Goal: Use online tool/utility

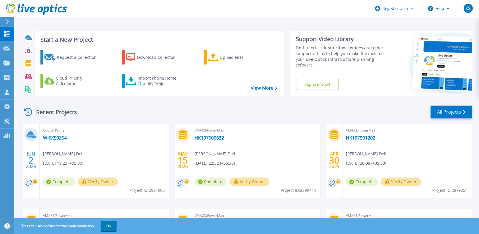
click at [5, 19] on button at bounding box center [7, 22] width 14 height 10
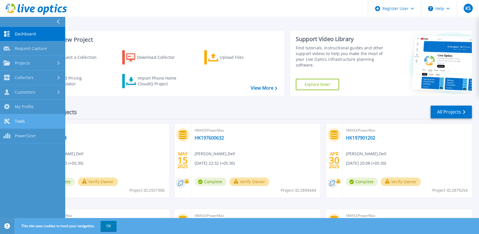
click at [41, 118] on link "Tools Tools" at bounding box center [32, 121] width 65 height 15
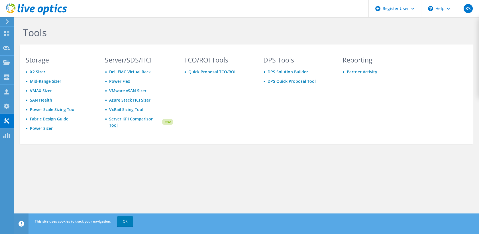
click at [113, 124] on link "Server KPI Comparison Tool" at bounding box center [135, 122] width 52 height 13
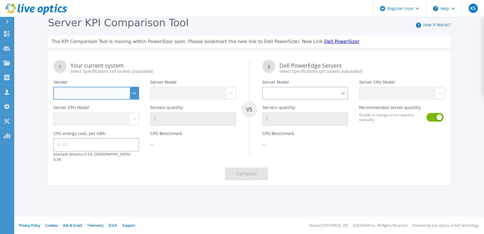
click at [133, 93] on select "Dell HPE Lenovo Supermicro" at bounding box center [96, 93] width 86 height 13
select select "Dell"
click at [53, 87] on select "Dell HPE Lenovo Supermicro" at bounding box center [96, 93] width 86 height 13
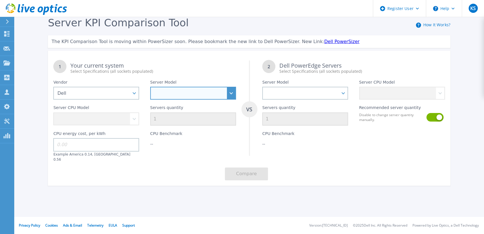
click at [229, 91] on select at bounding box center [193, 93] width 86 height 13
click at [231, 88] on select "PowerEdge C6520 PowerEdge C6525 PowerEdge HS5610 PowerEdge HS5620 PowerEdge R24…" at bounding box center [193, 93] width 86 height 13
select select "PowerEdge R650"
click at [150, 87] on select "PowerEdge C6520 PowerEdge C6525 PowerEdge HS5610 PowerEdge HS5620 PowerEdge R24…" at bounding box center [193, 93] width 86 height 13
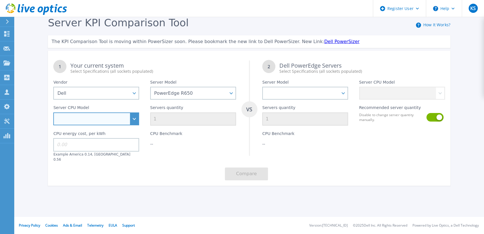
click at [132, 115] on select "Intel Xeon Gold 6312U 2.4GHz Intel Xeon Platinum 8352M 2.3GHz Intel Xeon Platin…" at bounding box center [96, 118] width 86 height 13
click at [133, 118] on select "Intel Xeon Gold 6312U 2.4GHz Intel Xeon Platinum 8352M 2.3GHz Intel Xeon Platin…" at bounding box center [96, 118] width 86 height 13
select select "333968"
click at [53, 113] on select "Intel Xeon Gold 6312U 2.4GHz Intel Xeon Platinum 8352M 2.3GHz Intel Xeon Platin…" at bounding box center [96, 118] width 86 height 13
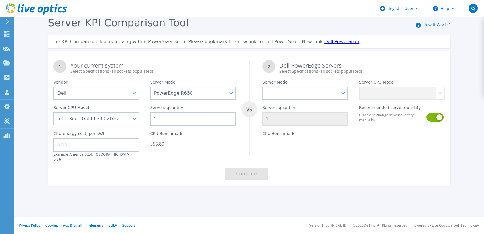
click at [211, 120] on input "1" at bounding box center [193, 118] width 86 height 13
type input "2"
click at [125, 143] on input at bounding box center [96, 144] width 86 height 13
type input "0.14"
click at [345, 92] on select "PowerEdge C6520 PowerEdge C6525 PowerEdge HS5610 PowerEdge HS5620 PowerEdge R24…" at bounding box center [305, 93] width 86 height 13
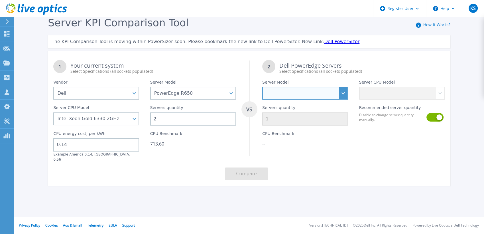
click at [344, 91] on select "PowerEdge C6520 PowerEdge C6525 PowerEdge HS5610 PowerEdge HS5620 PowerEdge R24…" at bounding box center [305, 93] width 86 height 13
click at [262, 87] on select "PowerEdge C6520 PowerEdge C6525 PowerEdge HS5610 PowerEdge HS5620 PowerEdge R24…" at bounding box center [305, 93] width 86 height 13
click at [343, 93] on select "PowerEdge C6520 PowerEdge C6525 PowerEdge HS5610 PowerEdge HS5620 PowerEdge R24…" at bounding box center [305, 93] width 86 height 13
select select "PowerEdge R660xs"
click at [262, 87] on select "PowerEdge C6520 PowerEdge C6525 PowerEdge HS5610 PowerEdge HS5620 PowerEdge R24…" at bounding box center [305, 93] width 86 height 13
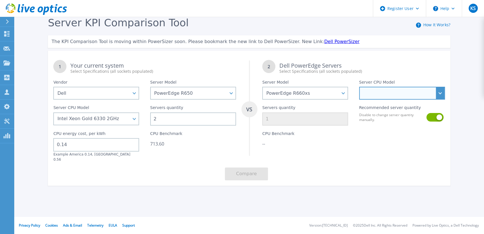
click at [437, 93] on select "Intel Xeon Gold 5418N 1.8GHz Intel Xeon Gold 5418Y 2GHz Intel Xeon Gold 5420+ 2…" at bounding box center [402, 93] width 86 height 13
click at [437, 91] on select "Intel Xeon Gold 5418N 1.8GHz Intel Xeon Gold 5418Y 2GHz Intel Xeon Gold 5420+ 2…" at bounding box center [402, 93] width 86 height 13
select select "335285"
click at [359, 87] on select "Intel Xeon Gold 5418N 1.8GHz Intel Xeon Gold 5418Y 2GHz Intel Xeon Gold 5420+ 2…" at bounding box center [402, 93] width 86 height 13
type input "2"
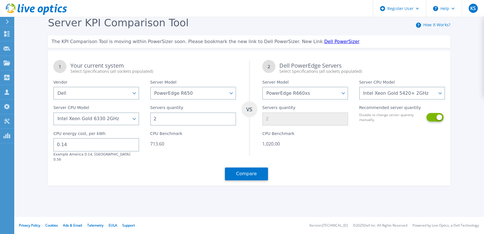
click at [431, 116] on button at bounding box center [434, 117] width 16 height 9
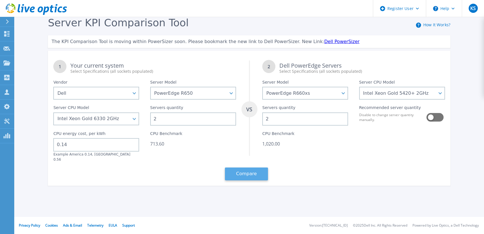
click at [244, 169] on button "Compare" at bounding box center [246, 173] width 43 height 13
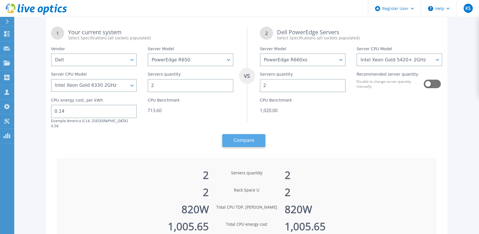
scroll to position [34, 0]
